Goal: Find specific page/section

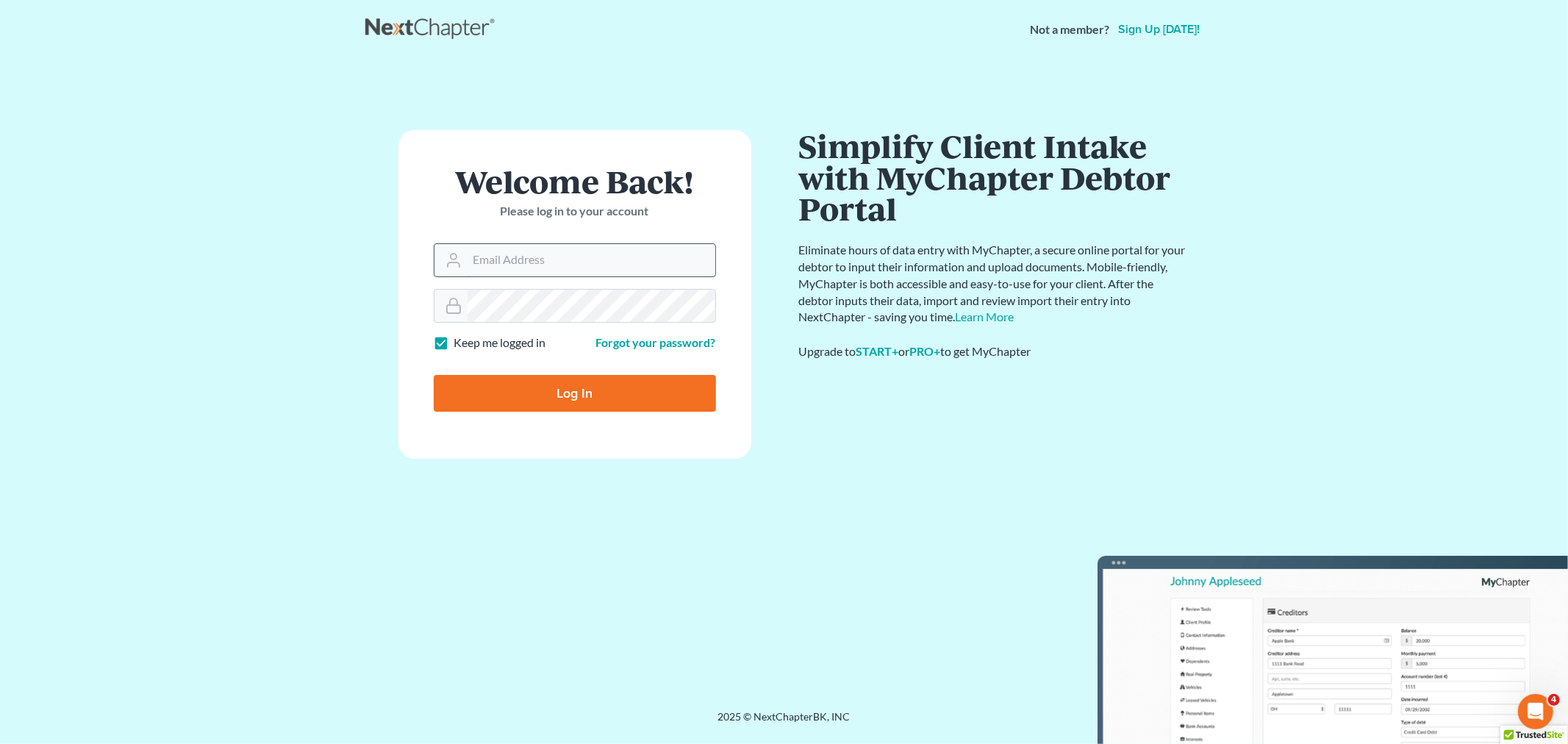
drag, startPoint x: 565, startPoint y: 262, endPoint x: 569, endPoint y: 274, distance: 12.6
click at [565, 262] on input "Email Address" at bounding box center [592, 260] width 248 height 32
type input "christiaan@mvnlaw.com"
click at [582, 395] on input "Log In" at bounding box center [574, 393] width 282 height 37
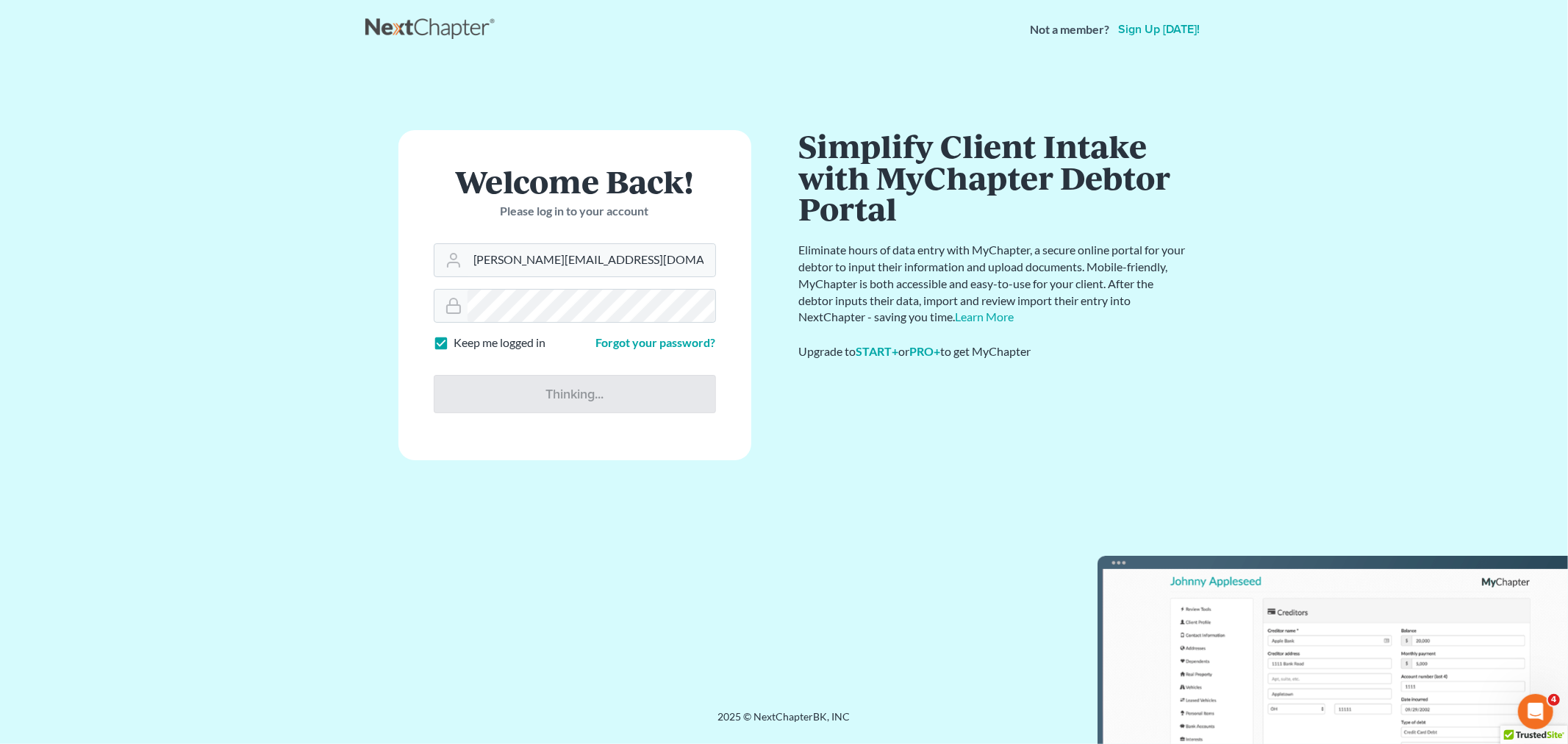
type input "Thinking..."
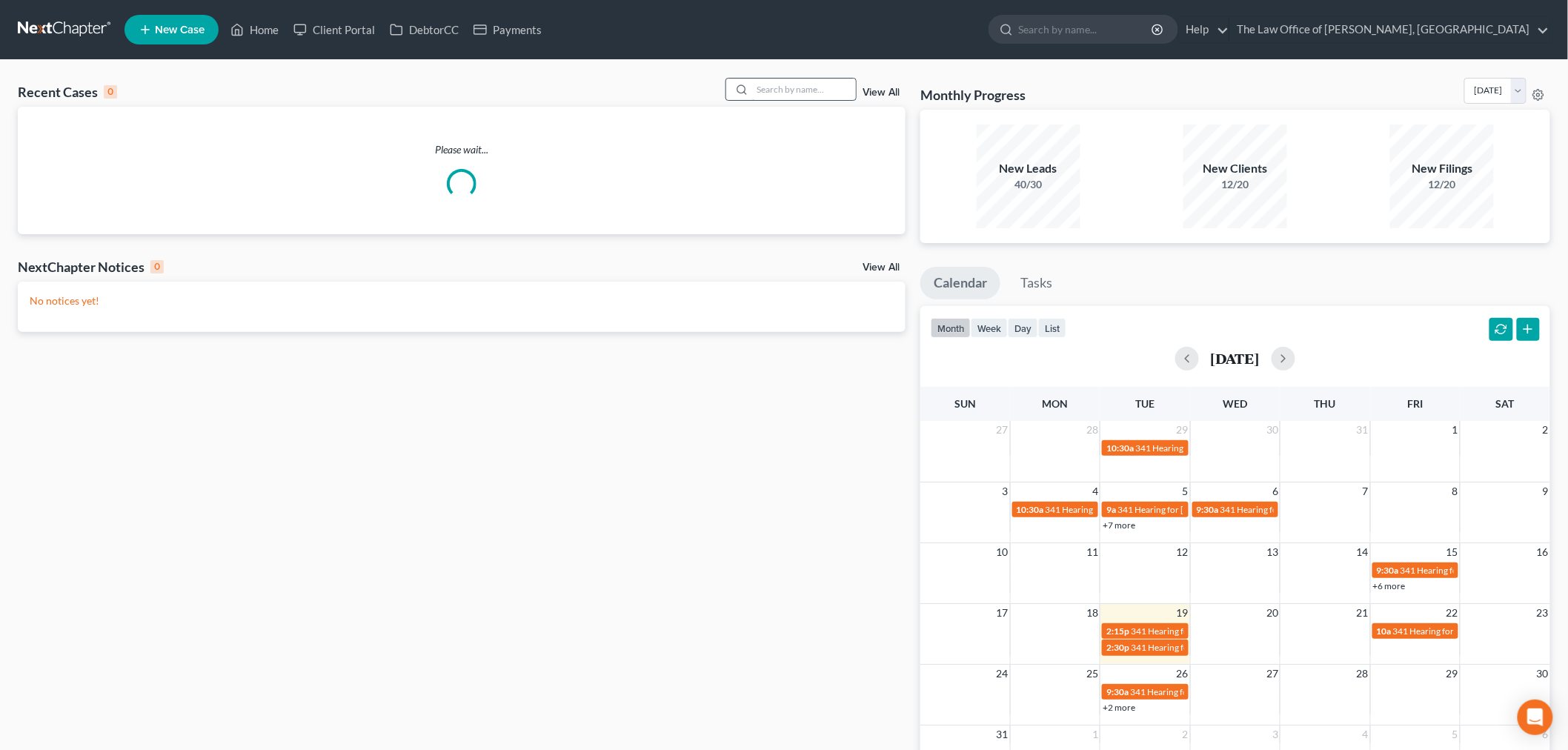
click at [785, 88] on input "search" at bounding box center [804, 89] width 104 height 21
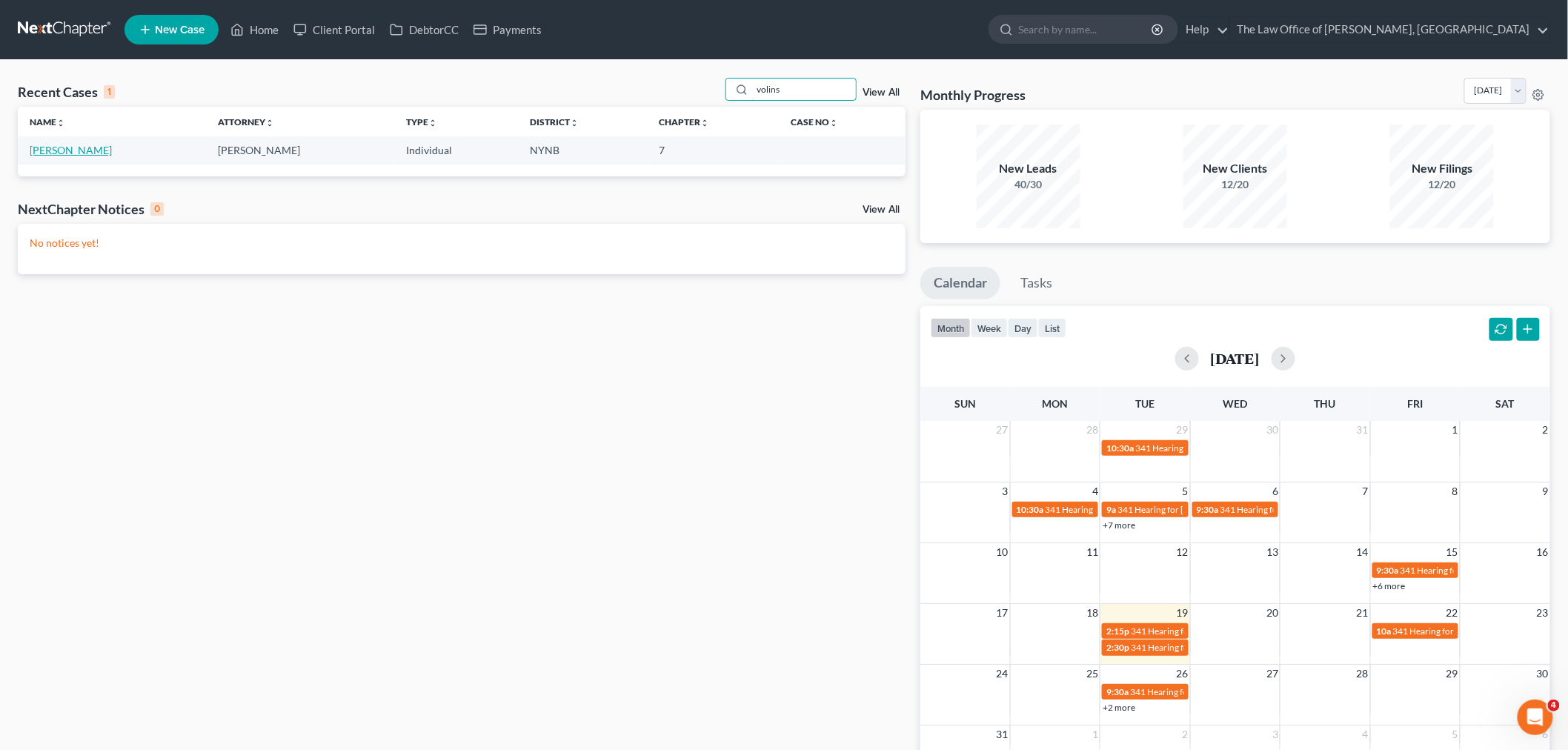
type input "volins"
click at [48, 144] on link "Volinsky, Alana" at bounding box center [70, 150] width 82 height 13
